Goal: Information Seeking & Learning: Compare options

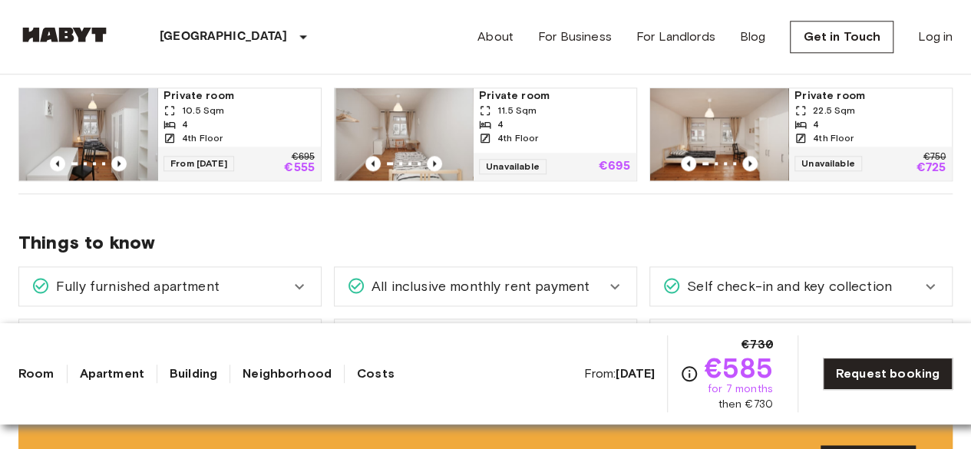
scroll to position [844, 0]
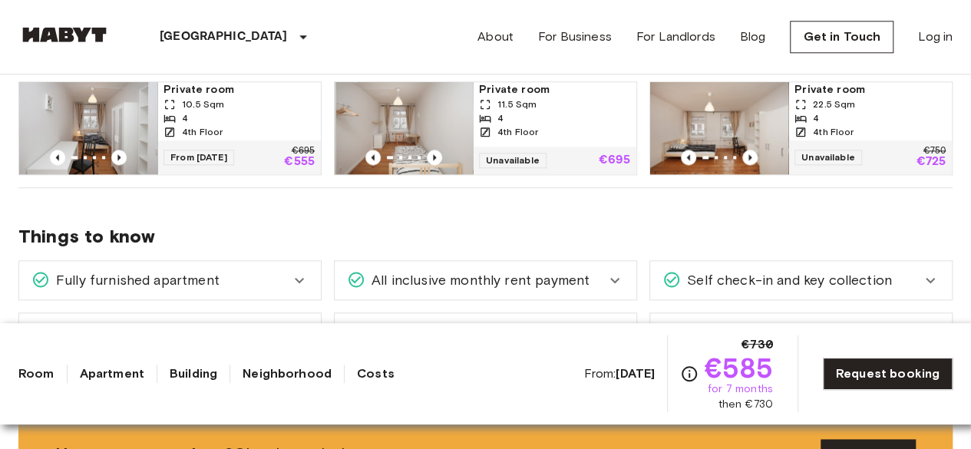
click at [203, 99] on span "10.5 Sqm" at bounding box center [203, 104] width 42 height 14
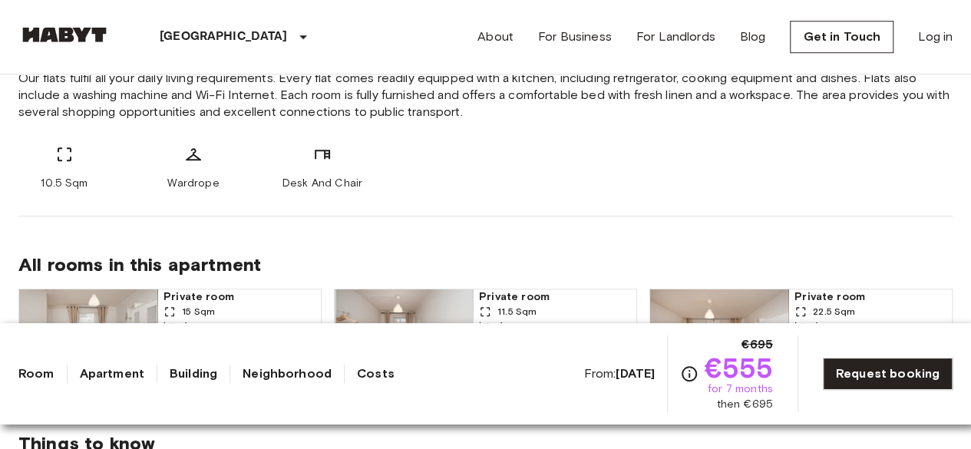
scroll to position [614, 0]
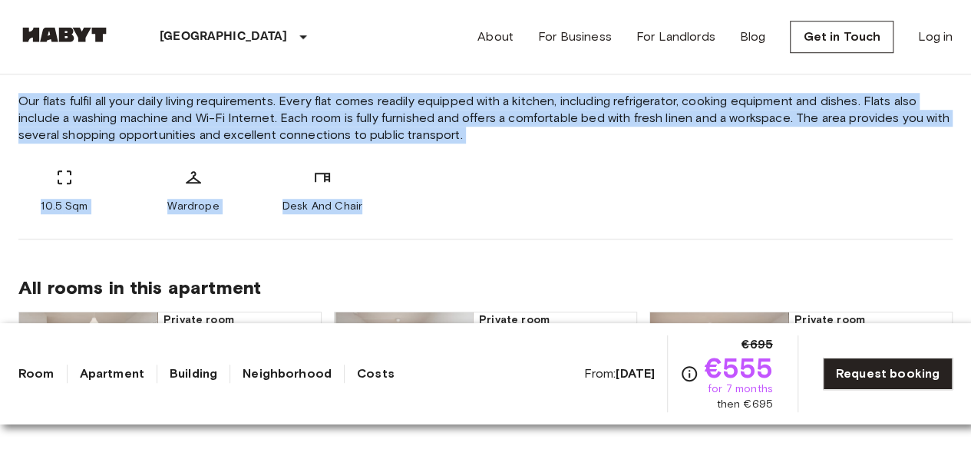
drag, startPoint x: 8, startPoint y: 94, endPoint x: 377, endPoint y: 204, distance: 385.0
copy div "Our flats fulfil all your daily living requirements. Every flat comes readily e…"
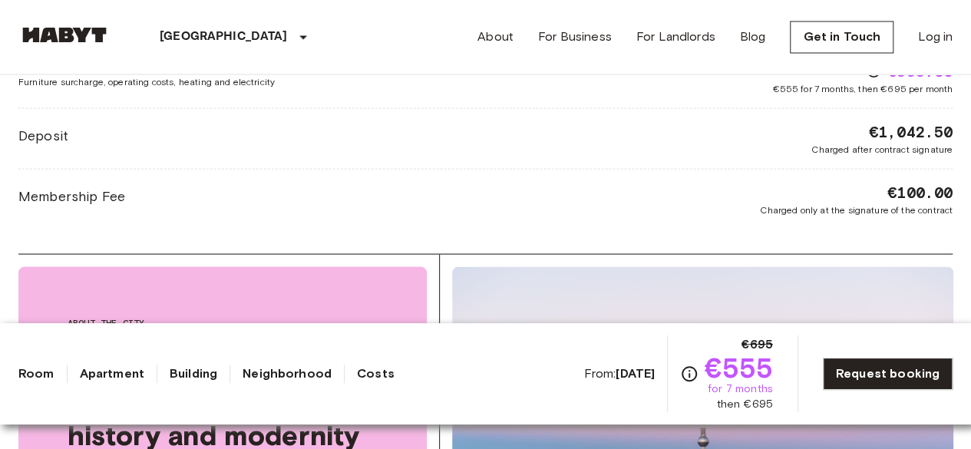
scroll to position [1304, 0]
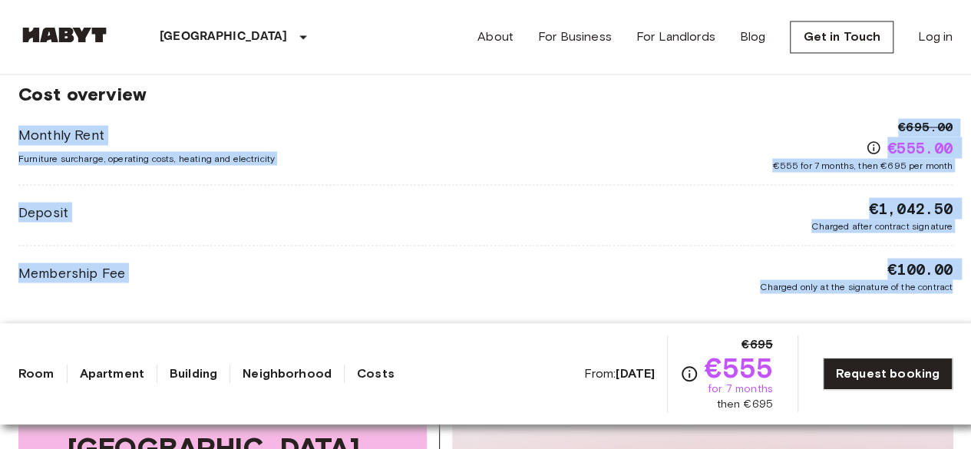
drag, startPoint x: 5, startPoint y: 117, endPoint x: 979, endPoint y: 303, distance: 991.2
copy div "Monthly Rent Furniture surcharge, operating costs, heating and electricity €695…"
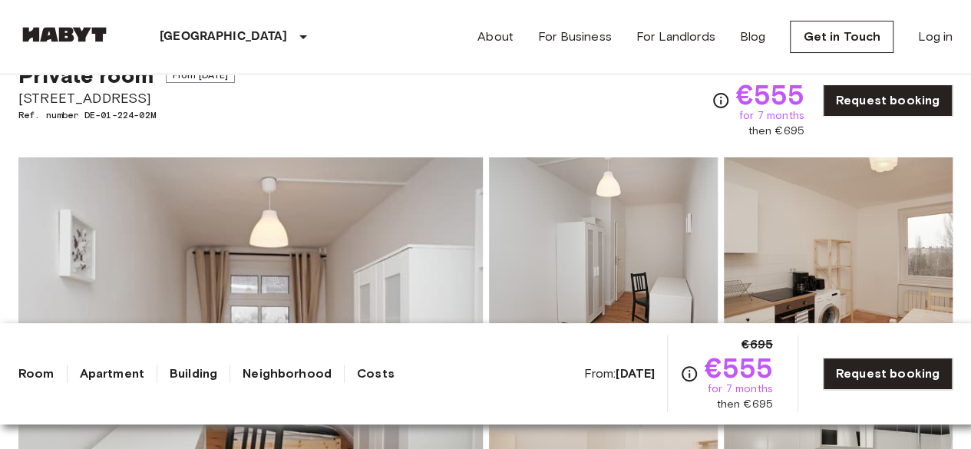
scroll to position [0, 0]
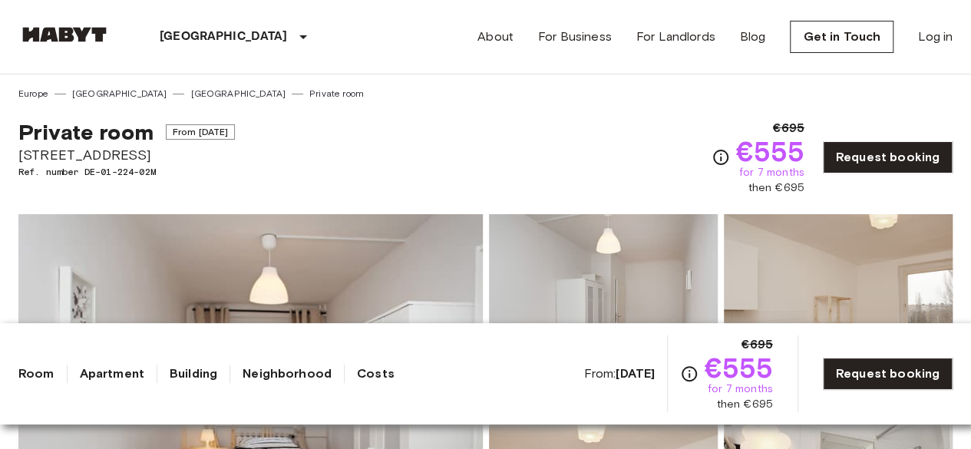
drag, startPoint x: 176, startPoint y: 156, endPoint x: 15, endPoint y: 152, distance: 161.2
copy span "Liebenwalder Straße 14"
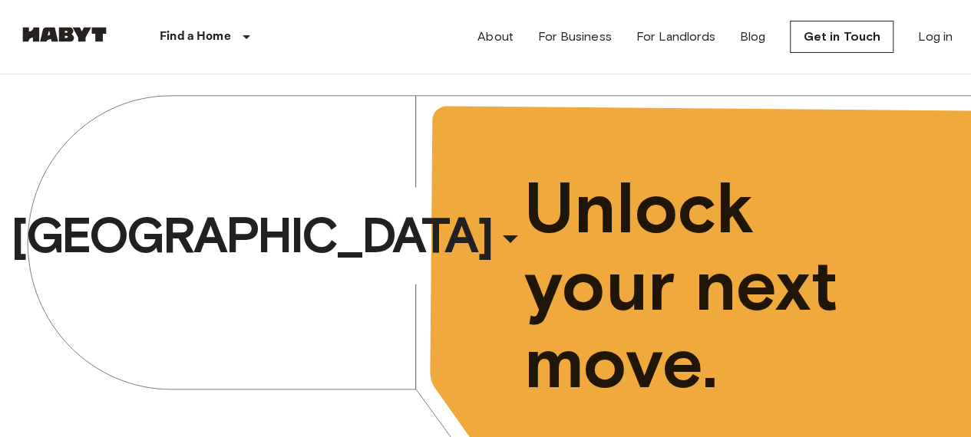
click at [213, 33] on p "Find a Home" at bounding box center [195, 37] width 71 height 18
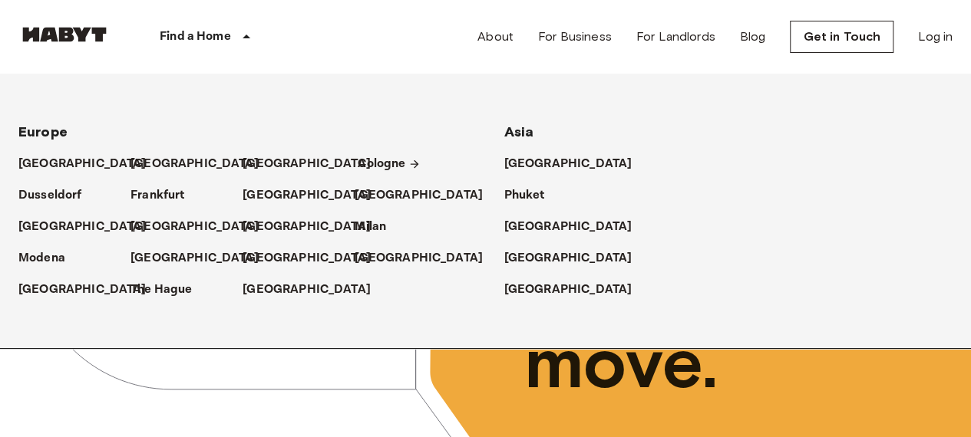
click at [379, 160] on p "Cologne" at bounding box center [382, 164] width 48 height 18
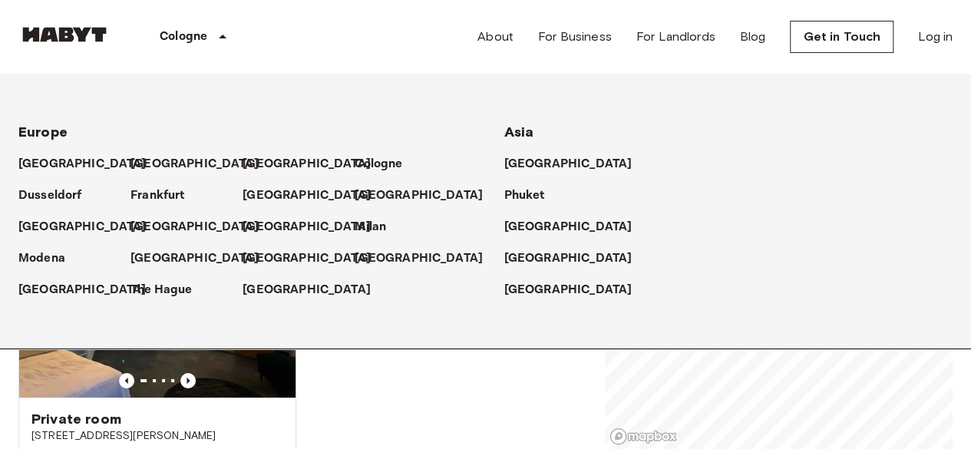
click at [433, 397] on div "Private room Neue Weyer Straße 5 24 Sqm 4 1st Floor Move-in from 19 Aug 25 €905…" at bounding box center [296, 324] width 580 height 249
click at [176, 362] on img at bounding box center [157, 305] width 276 height 184
click at [491, 404] on div "Private room Neue Weyer Straße 5 24 Sqm 4 1st Floor Move-in from 19 Aug 25 €905…" at bounding box center [296, 324] width 580 height 249
click at [187, 38] on p "Cologne" at bounding box center [184, 37] width 48 height 18
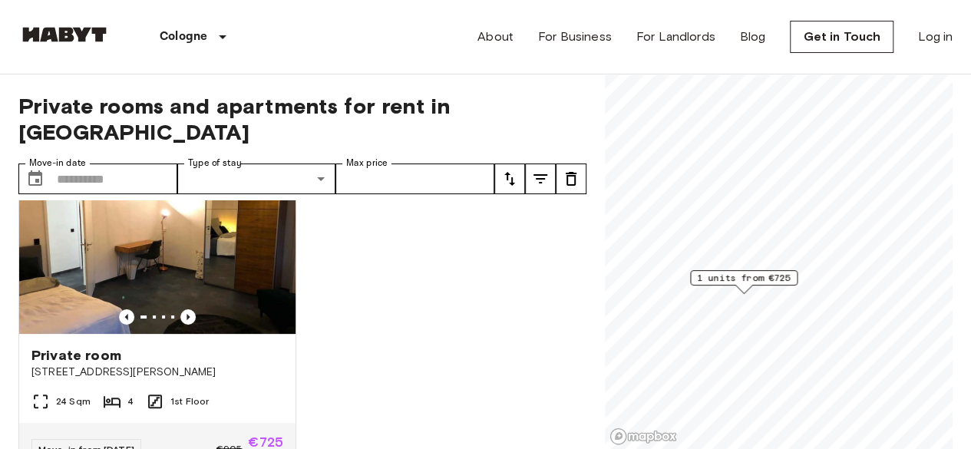
scroll to position [114, 0]
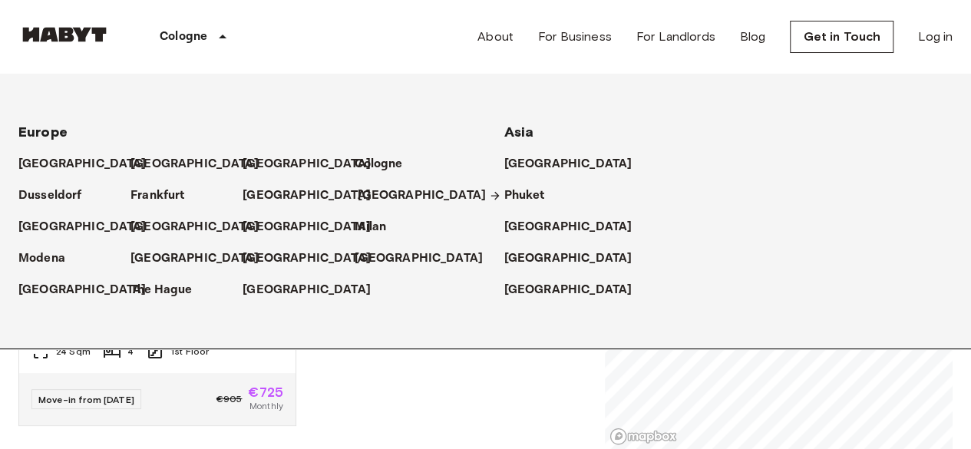
click at [360, 190] on p "[GEOGRAPHIC_DATA]" at bounding box center [422, 195] width 128 height 18
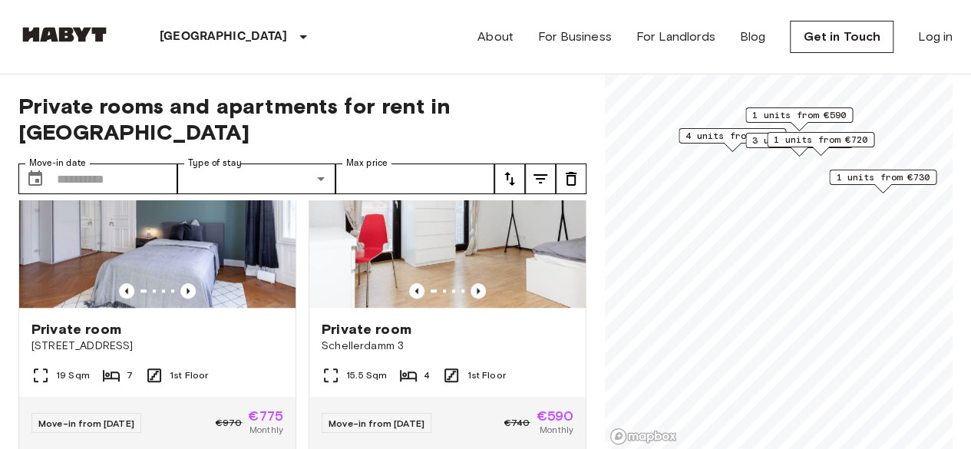
scroll to position [767, 0]
click at [455, 226] on img at bounding box center [447, 216] width 276 height 184
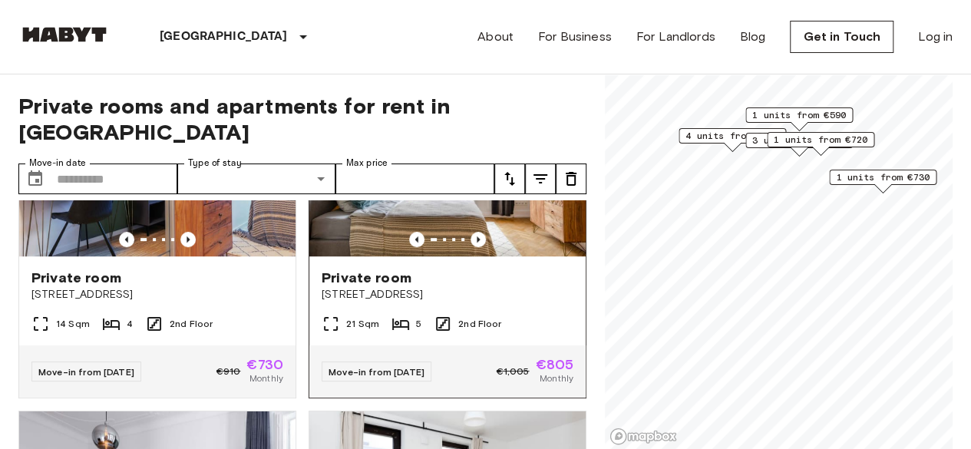
scroll to position [460, 0]
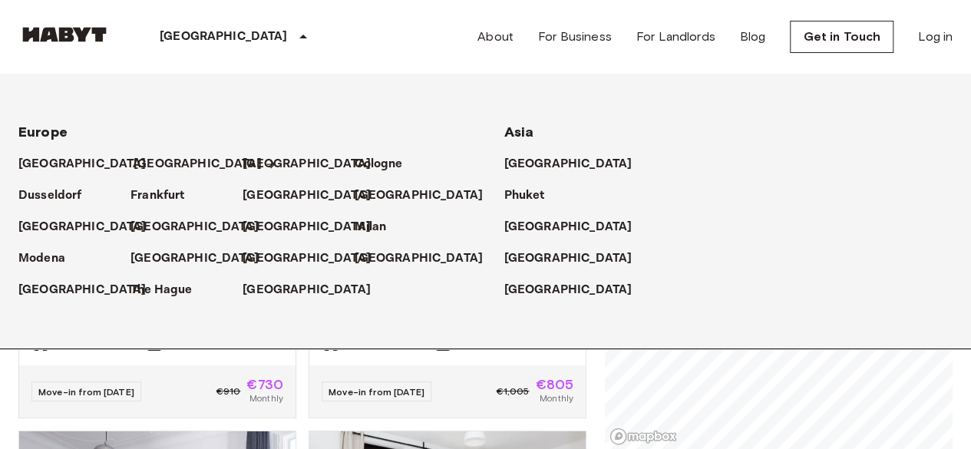
click at [157, 157] on p "[GEOGRAPHIC_DATA]" at bounding box center [197, 164] width 128 height 18
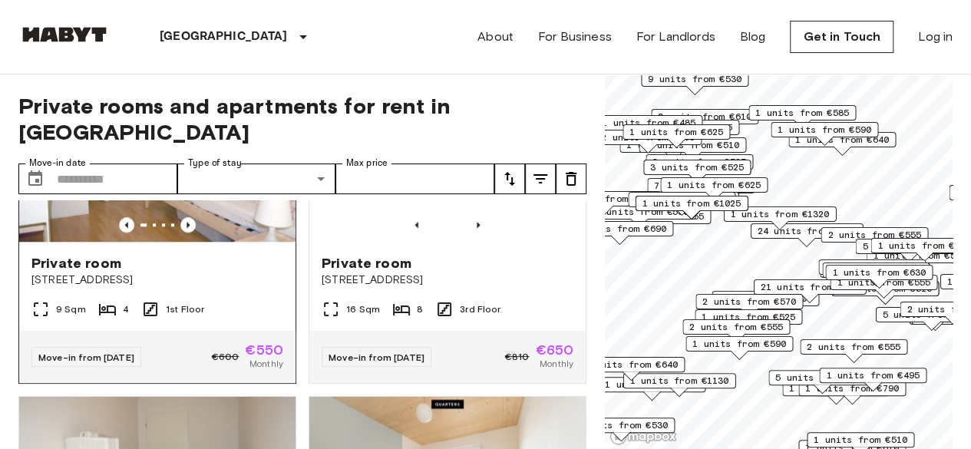
scroll to position [997, 0]
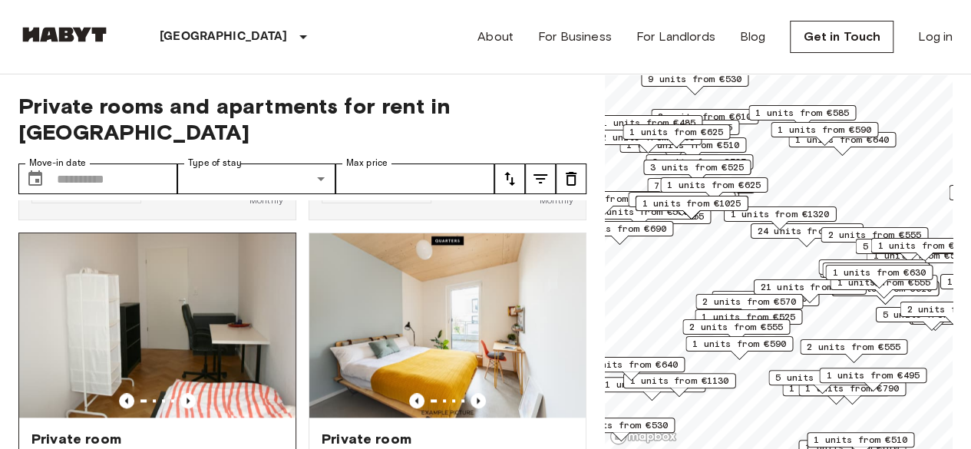
click at [228, 281] on img at bounding box center [157, 325] width 276 height 184
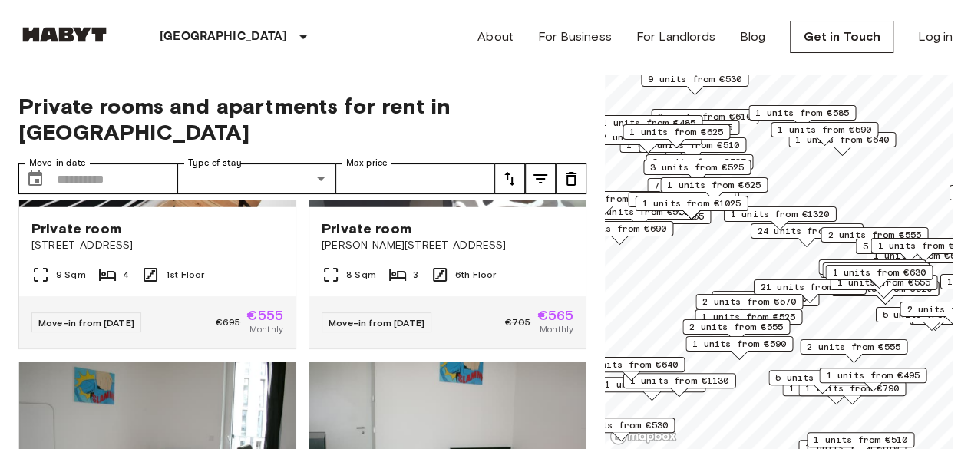
scroll to position [2148, 0]
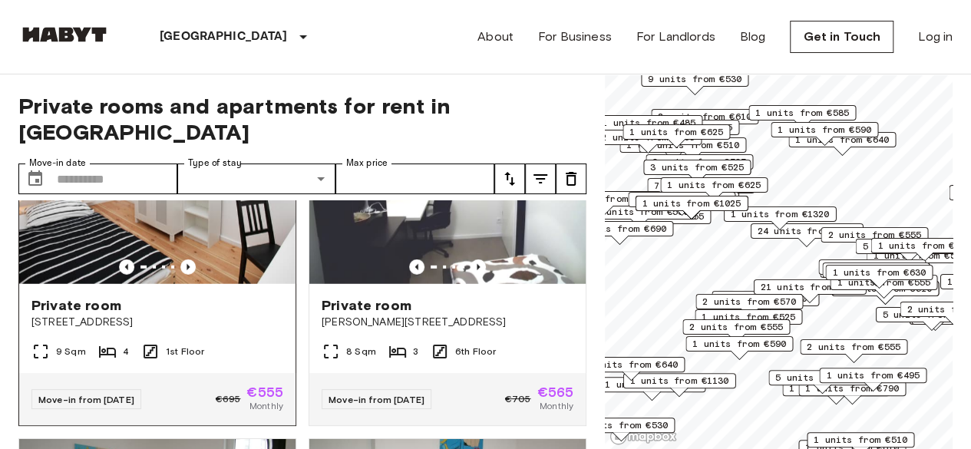
click at [170, 248] on img at bounding box center [157, 192] width 276 height 184
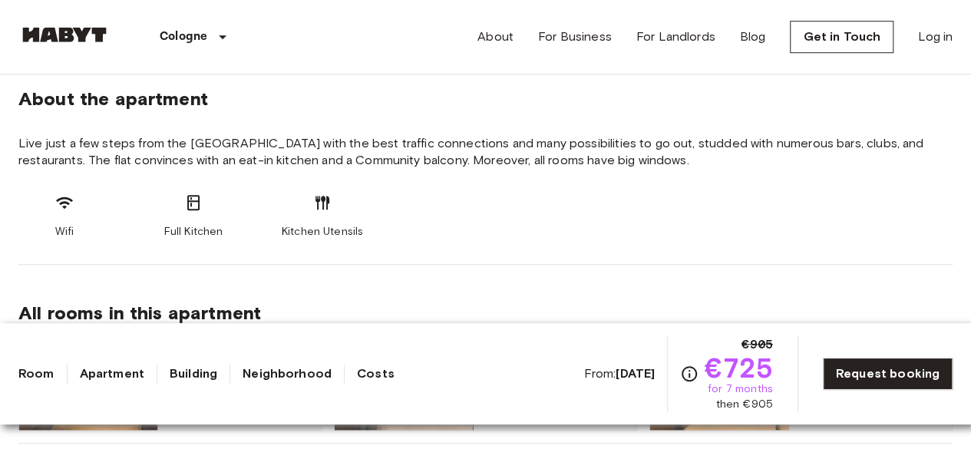
scroll to position [614, 0]
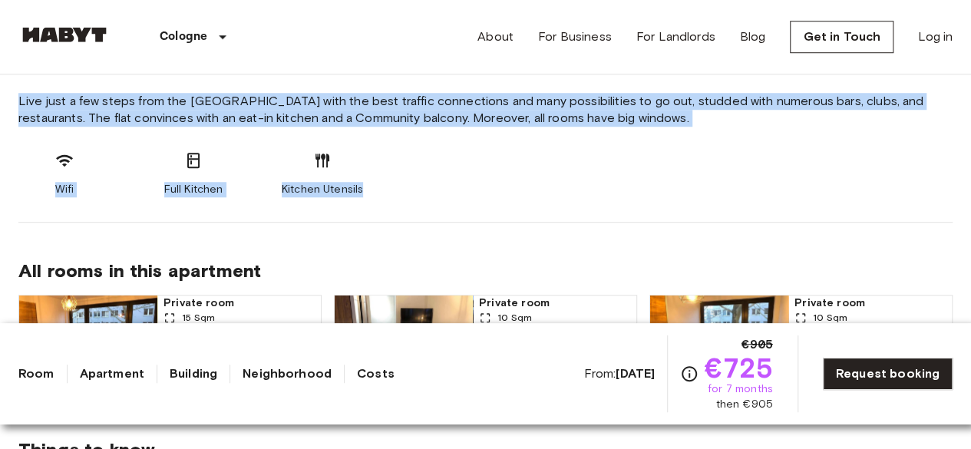
drag, startPoint x: 15, startPoint y: 94, endPoint x: 409, endPoint y: 196, distance: 406.6
copy section "Live just a few steps from the Barbarossaplatz with the best traffic connection…"
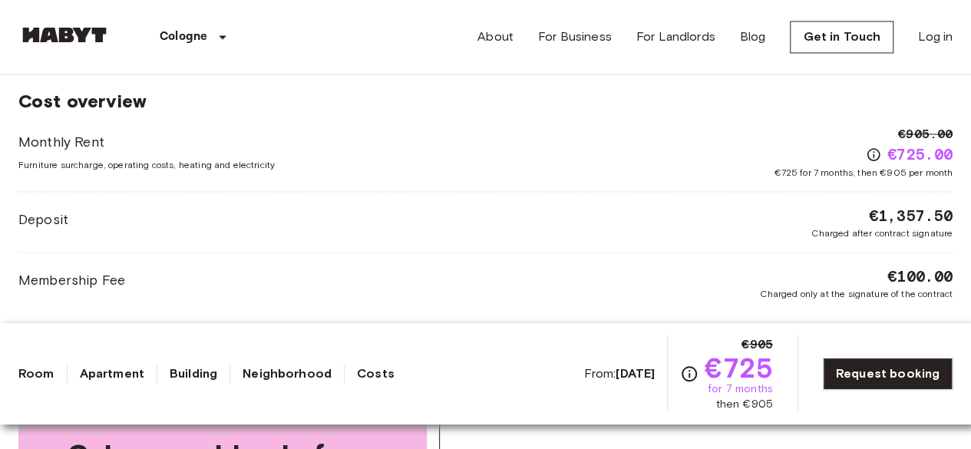
scroll to position [1304, 0]
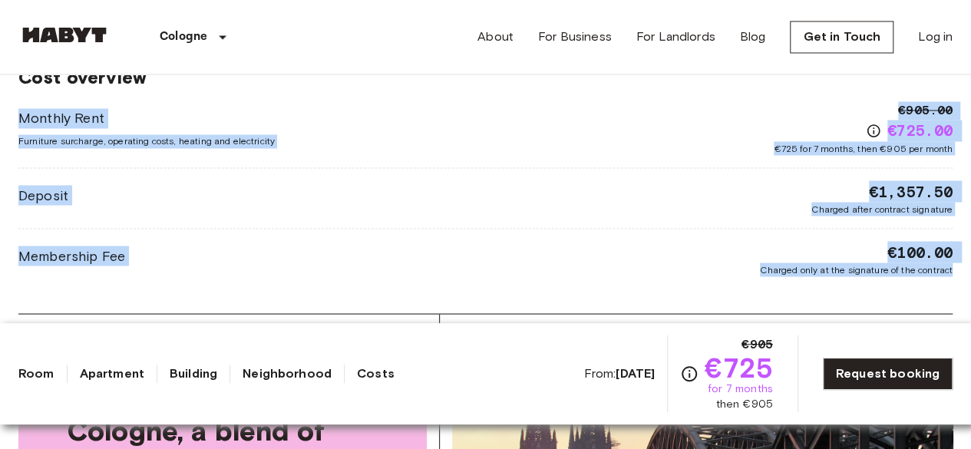
drag, startPoint x: 19, startPoint y: 110, endPoint x: 981, endPoint y: 282, distance: 977.3
copy div "Monthly Rent Furniture surcharge, operating costs, heating and electricity €905…"
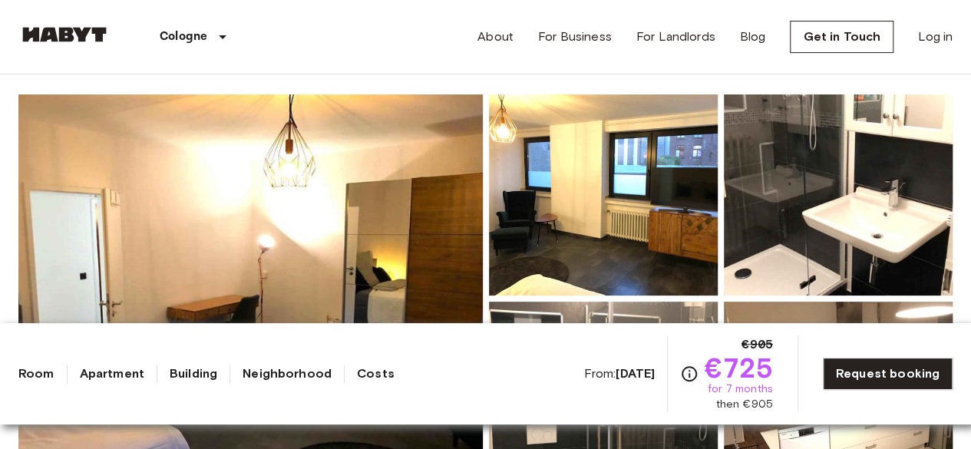
scroll to position [0, 0]
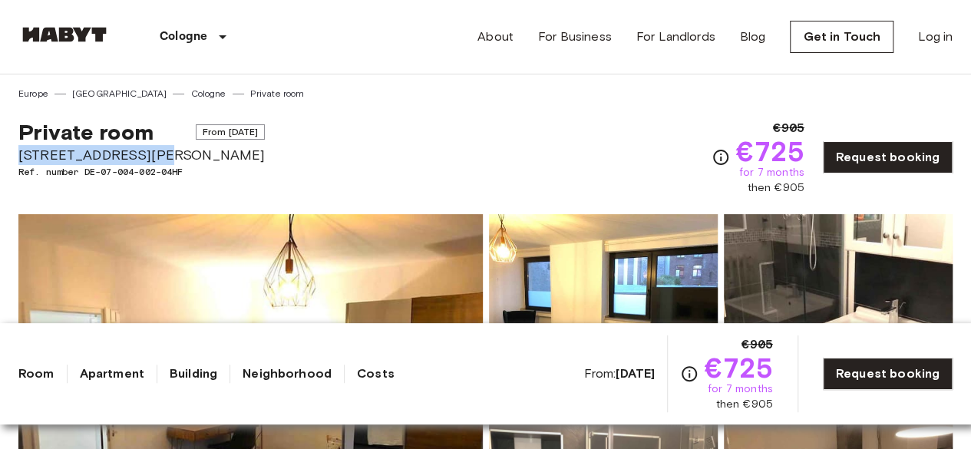
drag, startPoint x: 183, startPoint y: 152, endPoint x: 21, endPoint y: 158, distance: 161.2
click at [21, 158] on span "Neue Weyer Straße 5" at bounding box center [141, 155] width 246 height 20
copy span "Neue Weyer Straße 5"
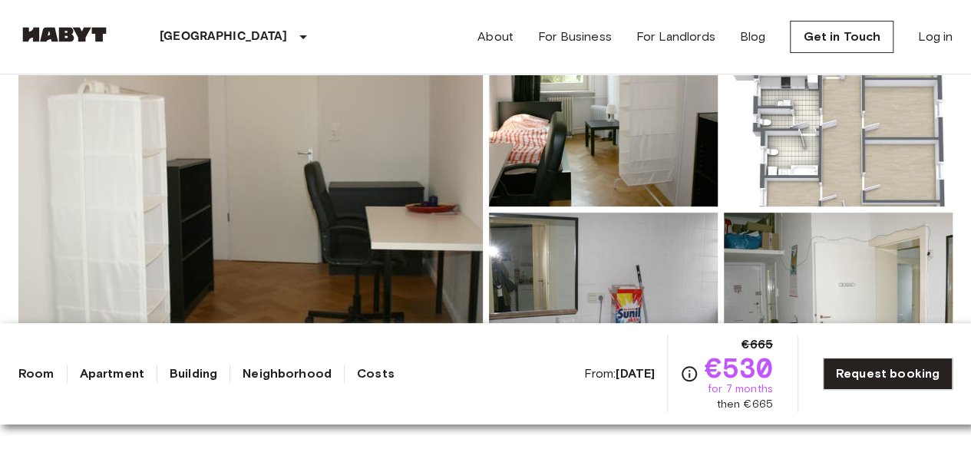
scroll to position [307, 0]
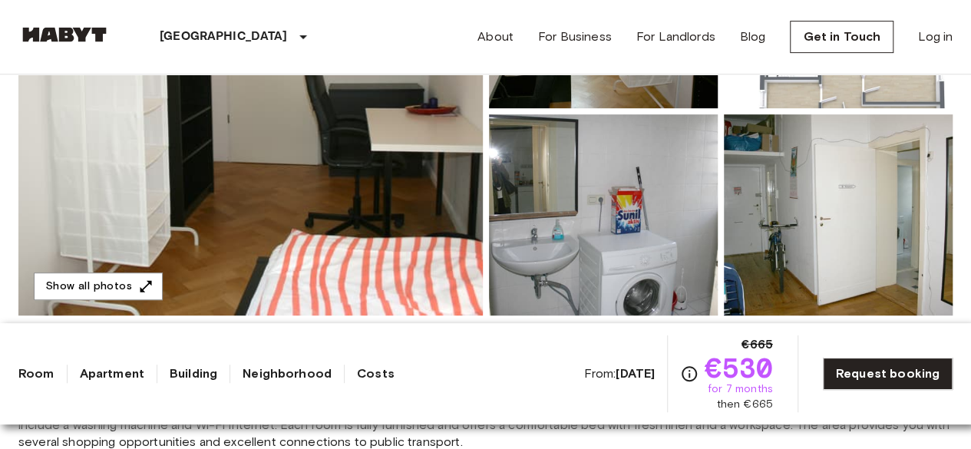
click at [166, 287] on img at bounding box center [250, 111] width 464 height 408
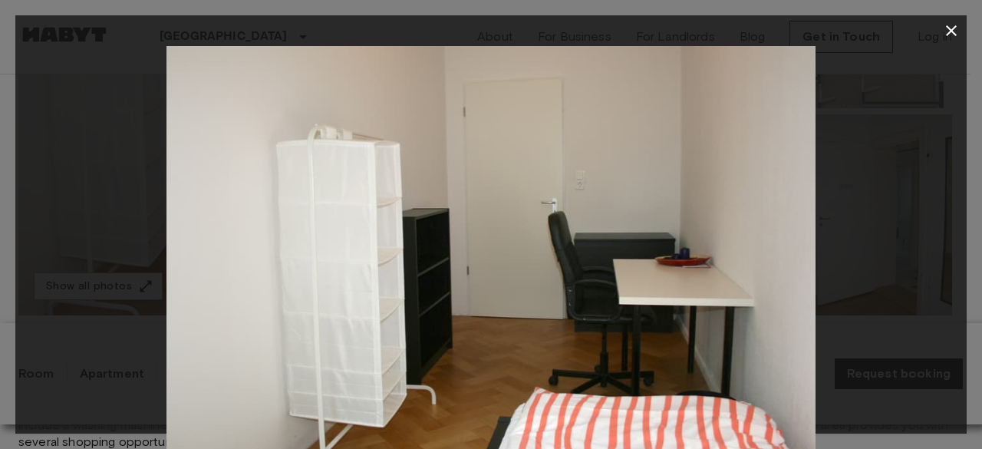
click at [944, 24] on icon "button" at bounding box center [951, 30] width 18 height 18
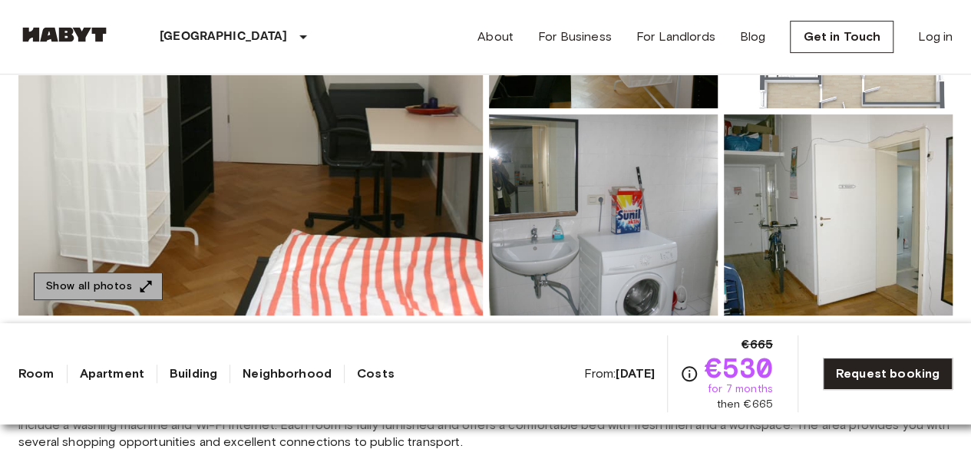
click at [104, 286] on button "Show all photos" at bounding box center [98, 286] width 129 height 28
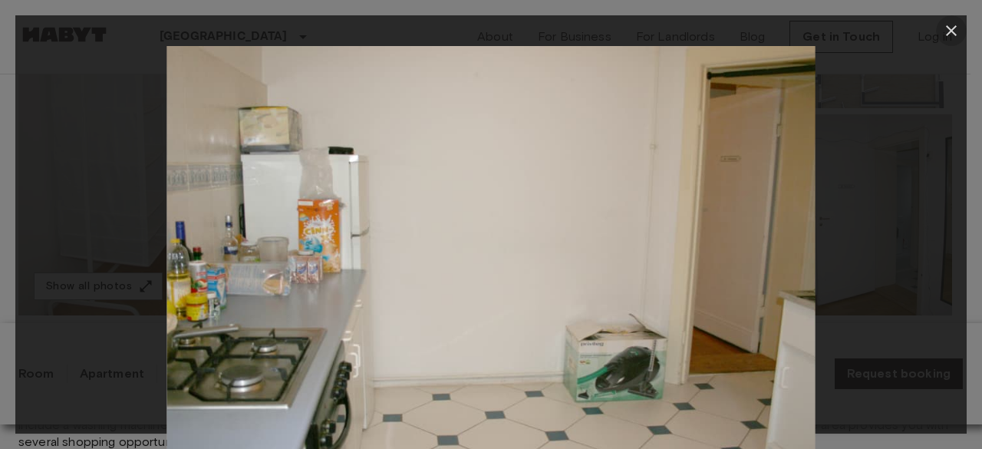
click at [954, 18] on button "button" at bounding box center [951, 30] width 31 height 31
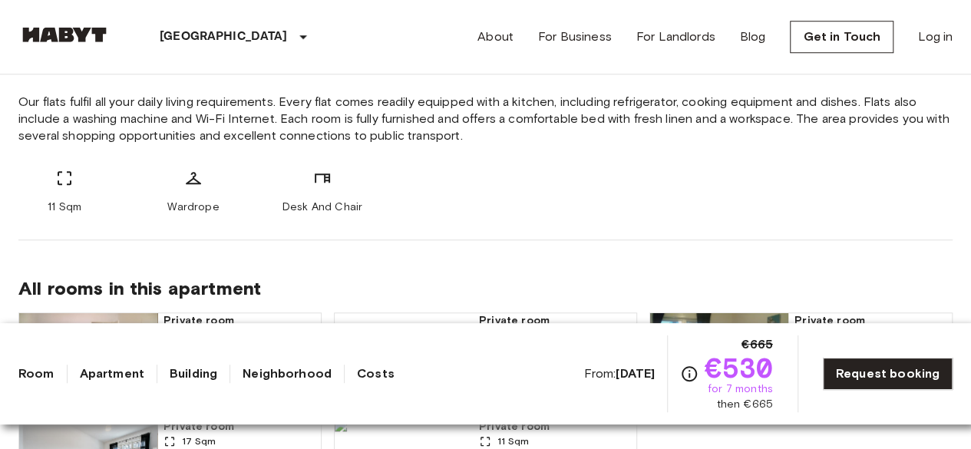
scroll to position [614, 0]
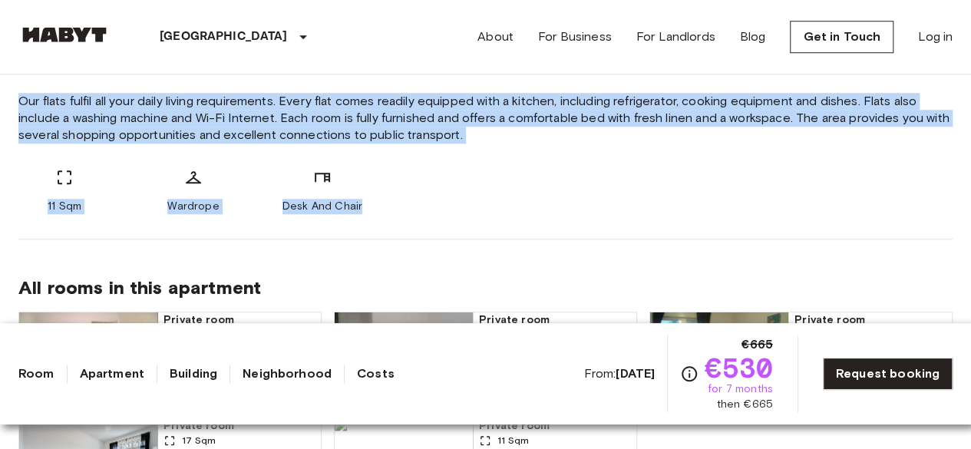
drag, startPoint x: 7, startPoint y: 96, endPoint x: 454, endPoint y: 199, distance: 459.0
copy div "Our flats fulfil all your daily living requirements. Every flat comes readily e…"
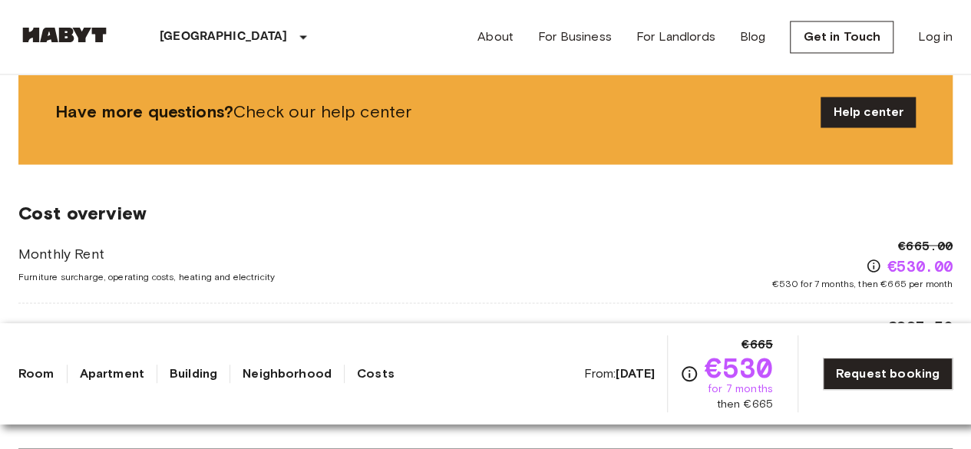
scroll to position [1381, 0]
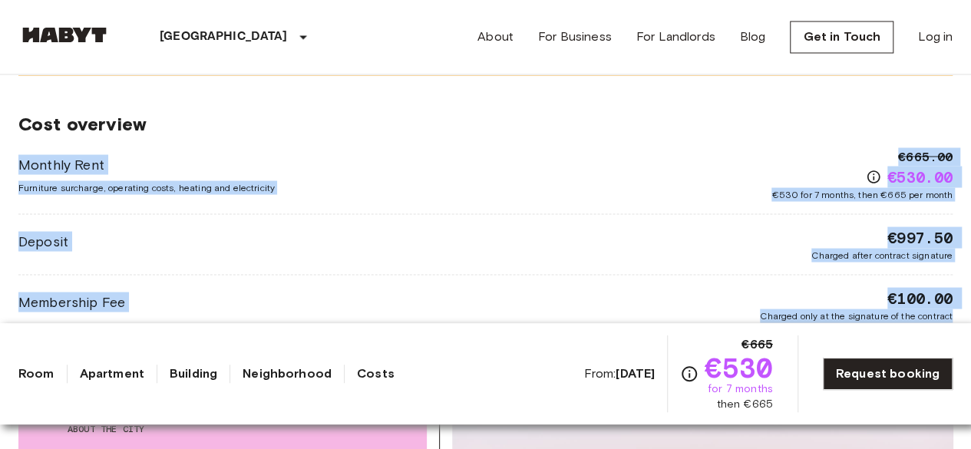
drag, startPoint x: 9, startPoint y: 150, endPoint x: 967, endPoint y: 314, distance: 972.1
click at [967, 314] on div "Europe Germany Berlin Private room Private room From Aug 19 2025 Cunostraße 70 …" at bounding box center [485, 204] width 971 height 3023
copy div "Monthly Rent Furniture surcharge, operating costs, heating and electricity €665…"
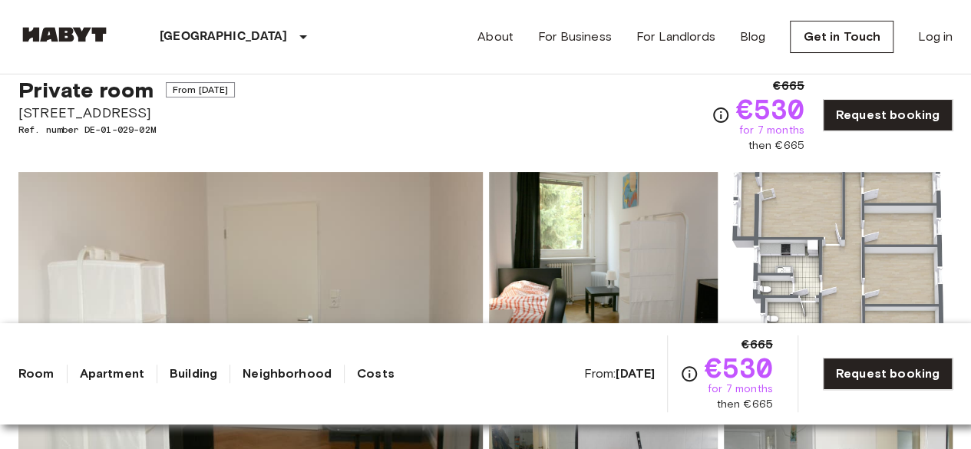
scroll to position [0, 0]
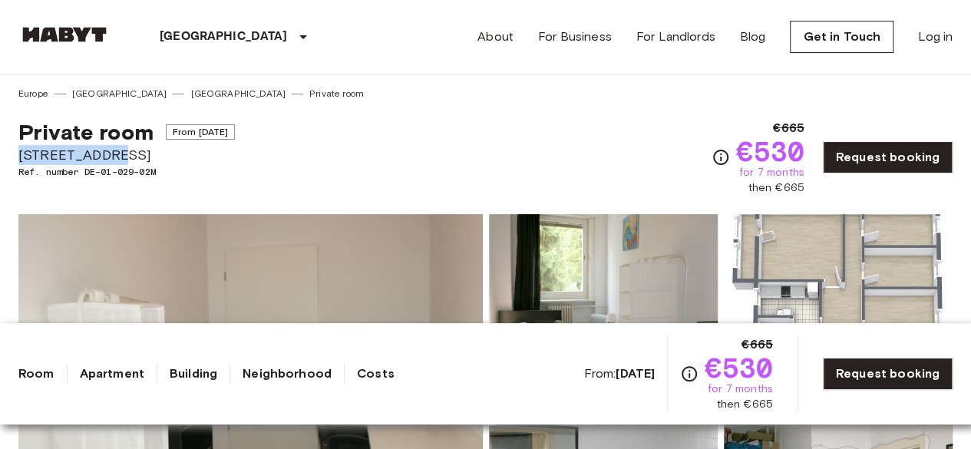
drag, startPoint x: 150, startPoint y: 153, endPoint x: 14, endPoint y: 154, distance: 136.6
copy span "Cunostraße 70"
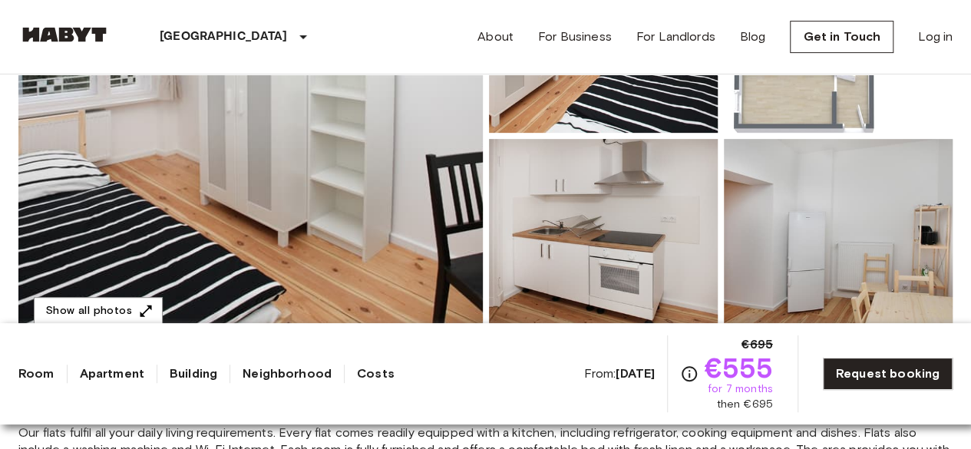
scroll to position [307, 0]
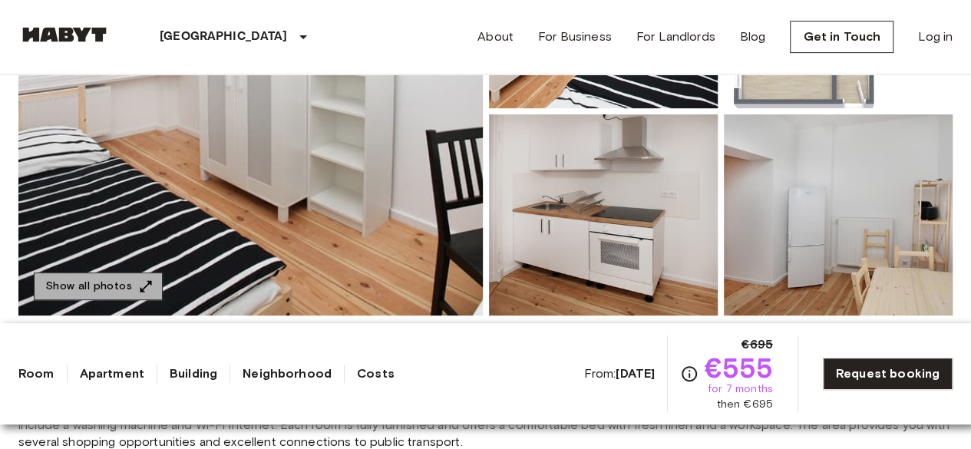
click at [124, 280] on button "Show all photos" at bounding box center [98, 286] width 129 height 28
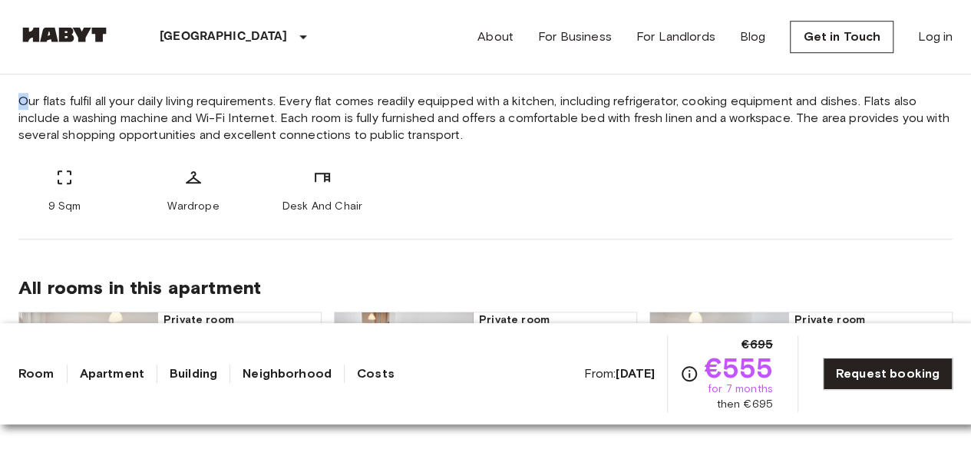
drag, startPoint x: 8, startPoint y: 76, endPoint x: 29, endPoint y: 102, distance: 33.8
click at [400, 188] on div "9 Sqm Wardrope Desk And Chair" at bounding box center [485, 191] width 934 height 46
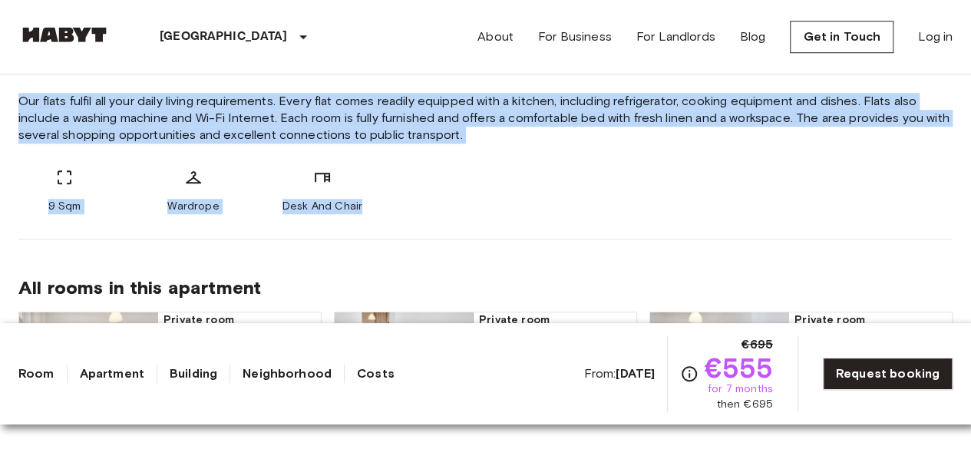
drag, startPoint x: 394, startPoint y: 217, endPoint x: 17, endPoint y: 94, distance: 396.4
copy div "Our flats fulfil all your daily living requirements. Every flat comes readily e…"
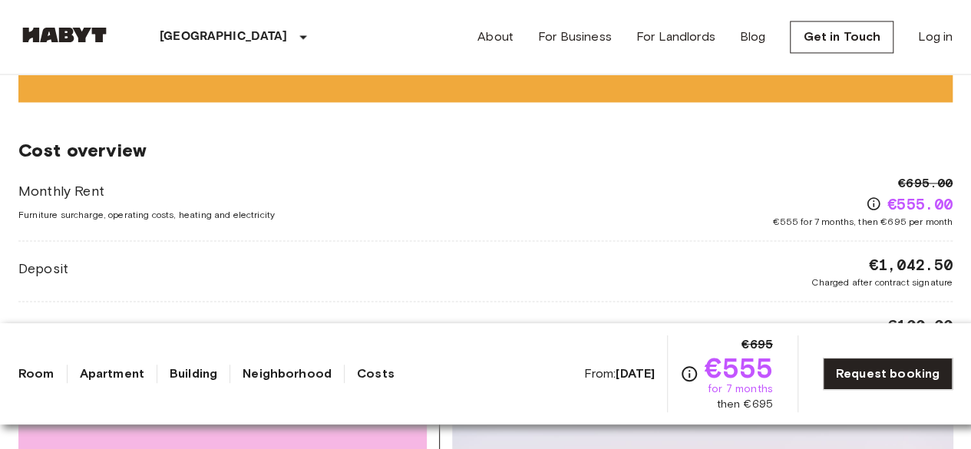
scroll to position [1304, 0]
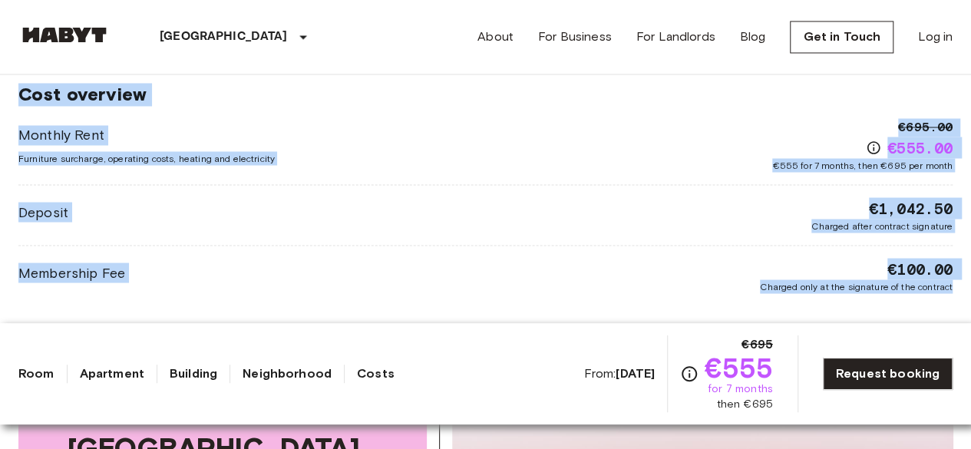
drag, startPoint x: 31, startPoint y: 139, endPoint x: 964, endPoint y: 306, distance: 947.8
click at [964, 306] on div "[GEOGRAPHIC_DATA] [GEOGRAPHIC_DATA] [GEOGRAPHIC_DATA] Private room Private room…" at bounding box center [485, 228] width 971 height 2917
copy div "Cost overview Monthly Rent Furniture surcharge, operating costs, heating and el…"
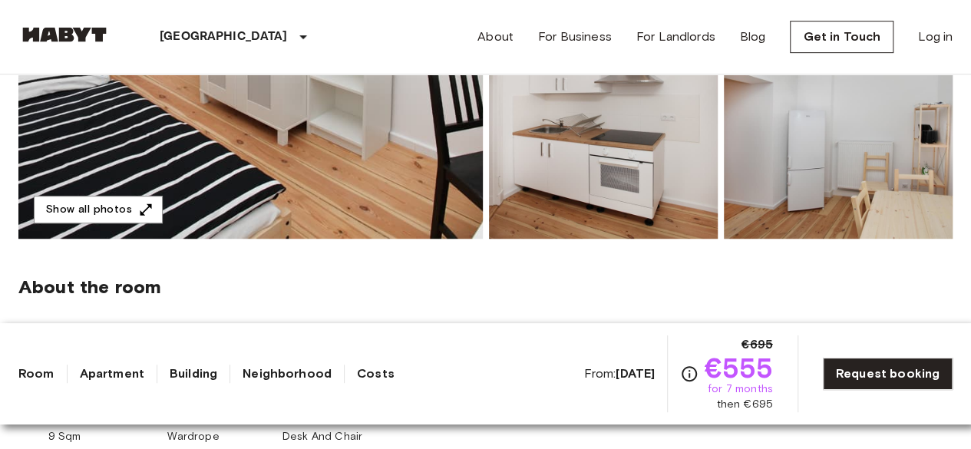
scroll to position [0, 0]
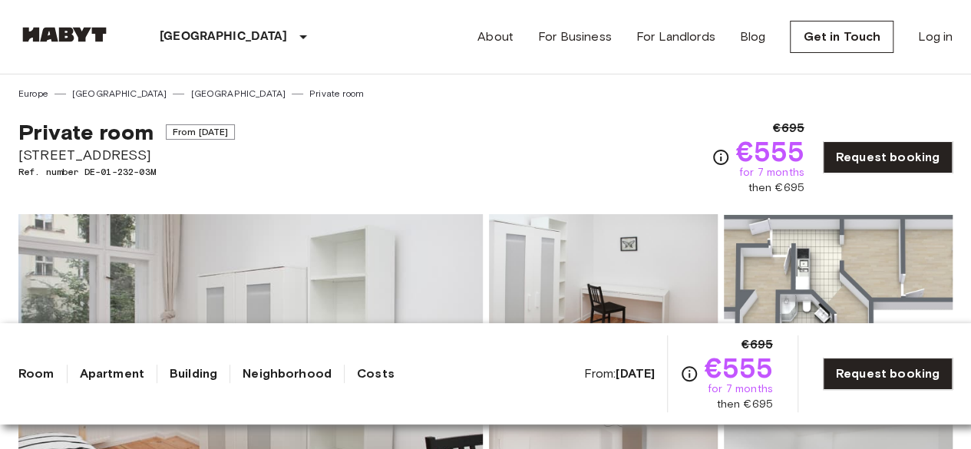
click at [142, 156] on span "[STREET_ADDRESS]" at bounding box center [126, 155] width 216 height 20
drag, startPoint x: 135, startPoint y: 156, endPoint x: 18, endPoint y: 156, distance: 116.6
click at [18, 156] on span "[STREET_ADDRESS]" at bounding box center [126, 155] width 216 height 20
copy span "[STREET_ADDRESS]"
